Goal: Complete application form

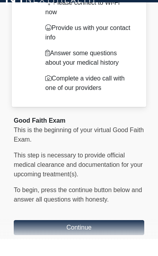
scroll to position [55, 0]
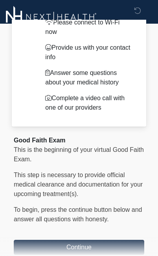
click at [97, 245] on button "Continue" at bounding box center [79, 247] width 131 height 15
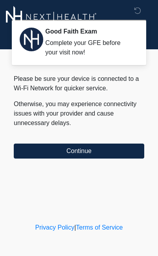
scroll to position [0, 0]
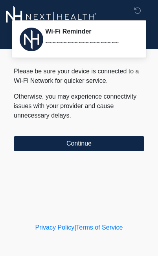
click at [124, 148] on button "Continue" at bounding box center [79, 143] width 131 height 15
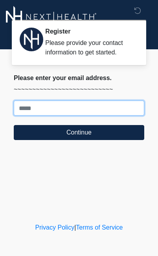
click at [108, 108] on input "Where should we email your treatment plan?" at bounding box center [79, 107] width 131 height 15
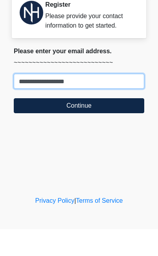
type input "**********"
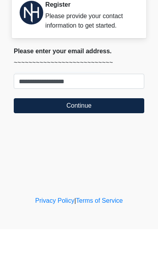
click at [109, 125] on button "Continue" at bounding box center [79, 132] width 131 height 15
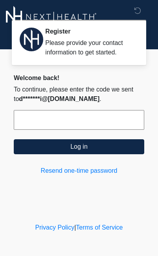
click at [123, 149] on button "Log in" at bounding box center [79, 146] width 131 height 15
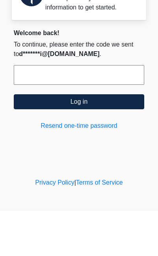
click at [114, 110] on input "text" at bounding box center [79, 120] width 131 height 20
paste input "******"
type input "******"
click at [131, 139] on button "Log in" at bounding box center [79, 146] width 131 height 15
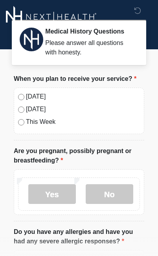
click at [40, 99] on label "[DATE]" at bounding box center [83, 96] width 114 height 9
click at [117, 192] on label "No" at bounding box center [110, 194] width 48 height 20
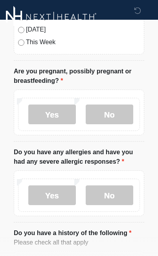
scroll to position [80, 0]
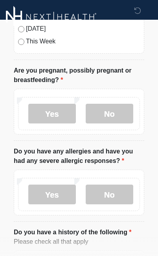
click at [128, 185] on label "No" at bounding box center [110, 194] width 48 height 20
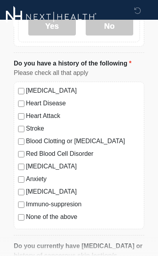
scroll to position [255, 0]
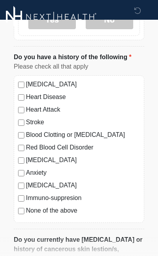
click at [61, 213] on label "None of the above" at bounding box center [83, 210] width 114 height 9
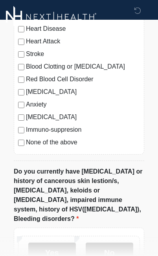
scroll to position [324, 0]
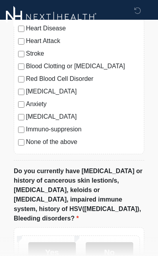
click at [113, 245] on label "No" at bounding box center [110, 252] width 48 height 20
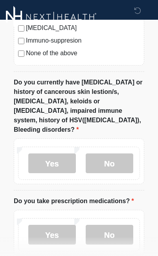
scroll to position [412, 0]
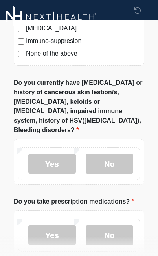
click at [66, 225] on label "Yes" at bounding box center [52, 235] width 48 height 20
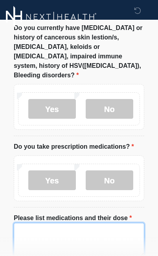
click at [100, 223] on textarea "Please list medications and their dose" at bounding box center [79, 240] width 131 height 34
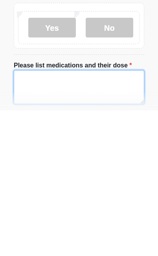
scroll to position [619, 0]
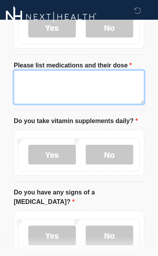
click at [61, 72] on textarea "Please list medications and their dose" at bounding box center [79, 87] width 131 height 34
paste textarea "**********"
click at [44, 80] on textarea "**********" at bounding box center [79, 87] width 131 height 34
paste textarea "**********"
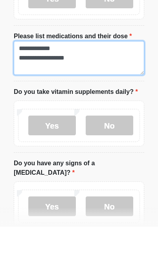
type textarea "**********"
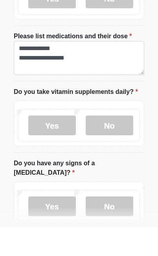
click at [64, 145] on label "Yes" at bounding box center [52, 155] width 48 height 20
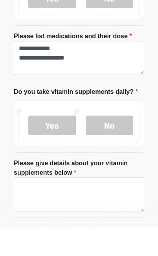
scroll to position [649, 0]
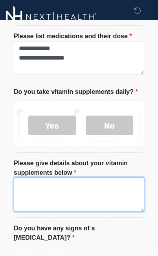
click at [97, 188] on textarea "Please give details about your vitamin supplements below" at bounding box center [79, 194] width 131 height 34
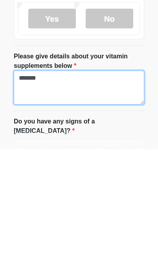
type textarea "*******"
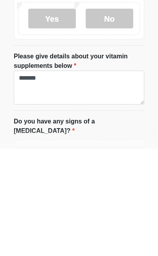
scroll to position [755, 0]
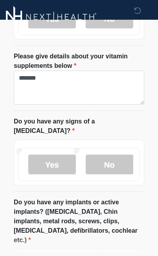
click at [123, 155] on label "No" at bounding box center [110, 164] width 48 height 20
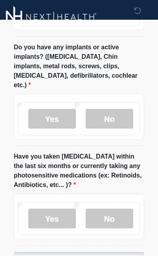
scroll to position [910, 0]
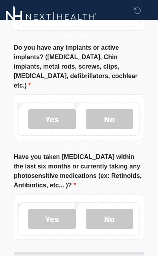
click at [114, 209] on label "No" at bounding box center [110, 219] width 48 height 20
click at [109, 252] on button "Continue" at bounding box center [79, 259] width 131 height 15
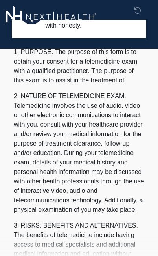
scroll to position [0, 0]
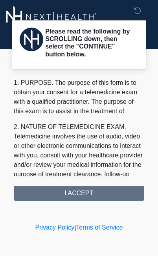
click at [118, 197] on div "1. PURPOSE. The purpose of this form is to obtain your consent for a telemedici…" at bounding box center [79, 139] width 131 height 123
click at [101, 190] on div "1. PURPOSE. The purpose of this form is to obtain your consent for a telemedici…" at bounding box center [79, 139] width 131 height 123
click at [117, 185] on div "1. PURPOSE. The purpose of this form is to obtain your consent for a telemedici…" at bounding box center [79, 139] width 131 height 123
click at [85, 192] on div "1. PURPOSE. The purpose of this form is to obtain your consent for a telemedici…" at bounding box center [79, 139] width 131 height 123
click at [88, 191] on div "1. PURPOSE. The purpose of this form is to obtain your consent for a telemedici…" at bounding box center [79, 139] width 131 height 123
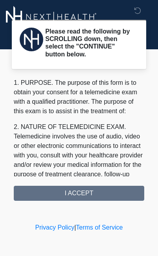
click at [109, 40] on h2 "Please read the following by SCROLLING down, then select the "CONTINUE" button …" at bounding box center [88, 43] width 87 height 30
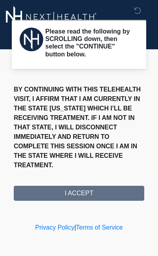
scroll to position [671, 0]
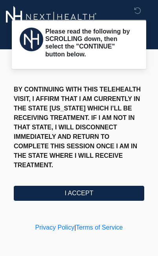
click at [106, 190] on button "I ACCEPT" at bounding box center [79, 193] width 131 height 15
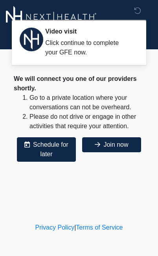
click at [125, 145] on button "Join now" at bounding box center [111, 144] width 59 height 15
